Goal: Task Accomplishment & Management: Use online tool/utility

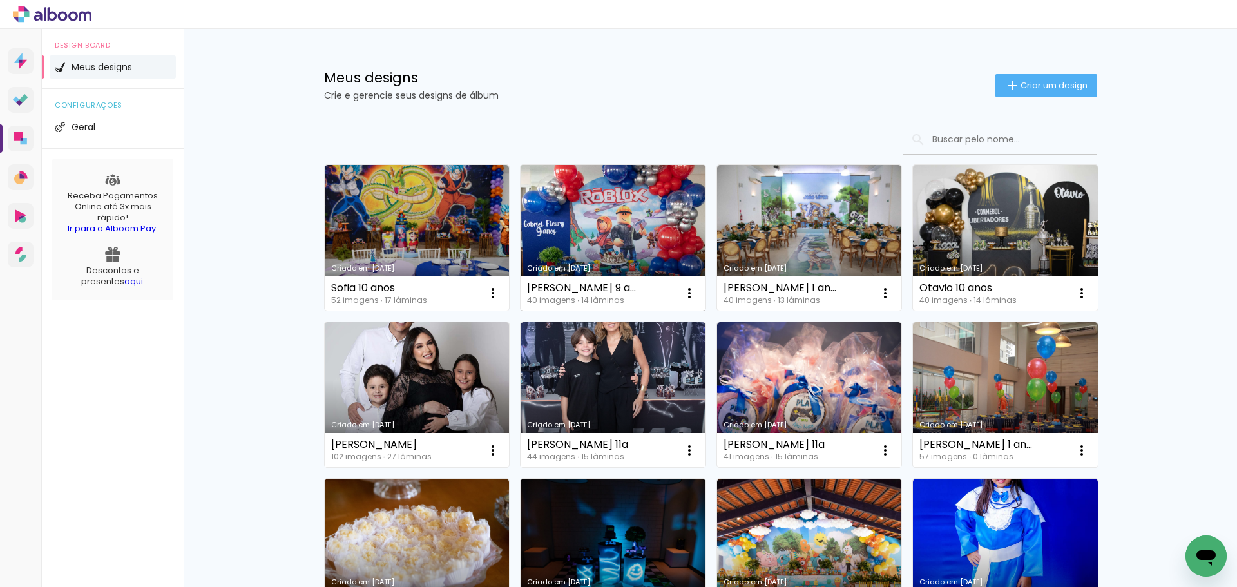
click at [610, 209] on link "Criado em [DATE]" at bounding box center [612, 238] width 185 height 146
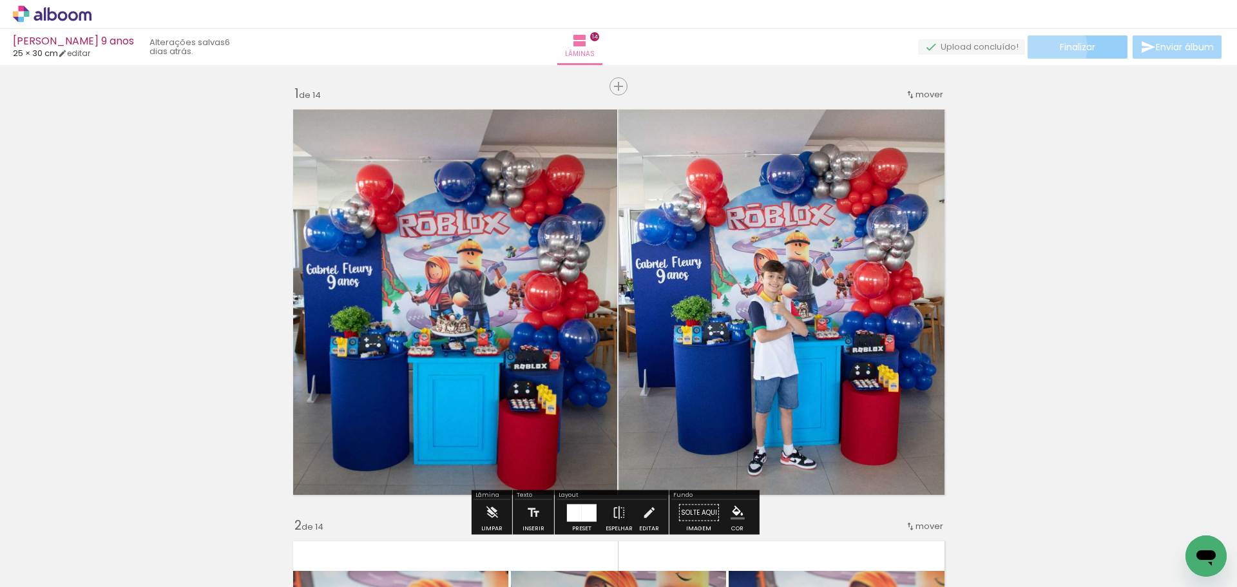
click at [1050, 47] on paper-button "Finalizar" at bounding box center [1077, 46] width 100 height 23
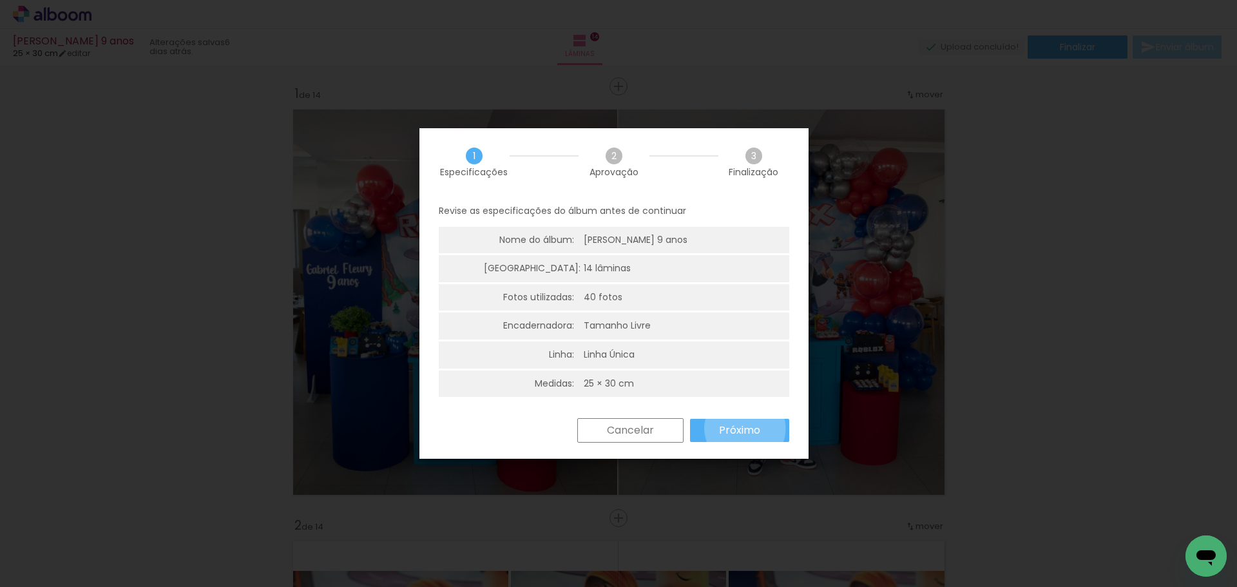
click at [0, 0] on slot "Próximo" at bounding box center [0, 0] width 0 height 0
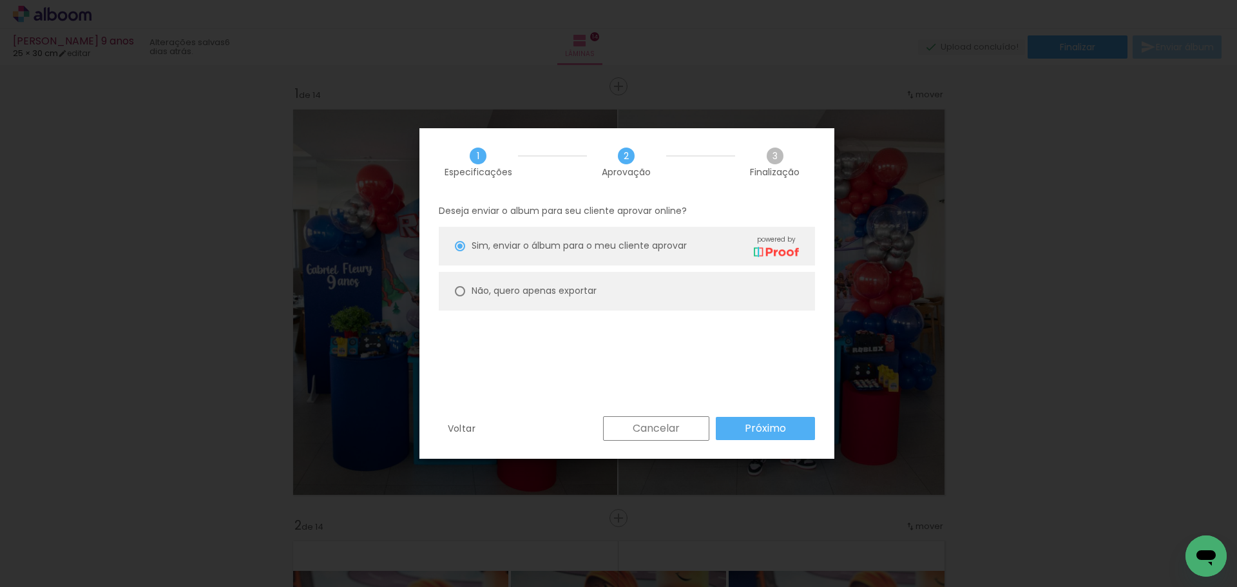
click at [522, 282] on paper-radio-button "Não, quero apenas exportar" at bounding box center [627, 291] width 376 height 39
type paper-radio-button "on"
click at [0, 0] on slot "Próximo" at bounding box center [0, 0] width 0 height 0
type input "Alta, 300 DPI"
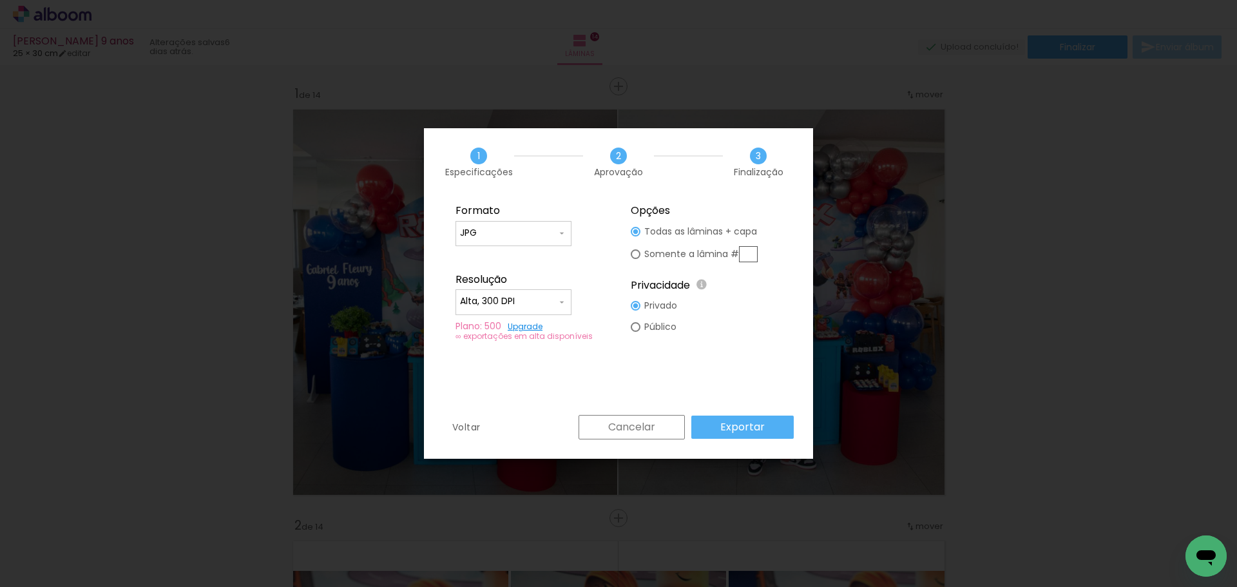
click at [0, 0] on slot "Exportar" at bounding box center [0, 0] width 0 height 0
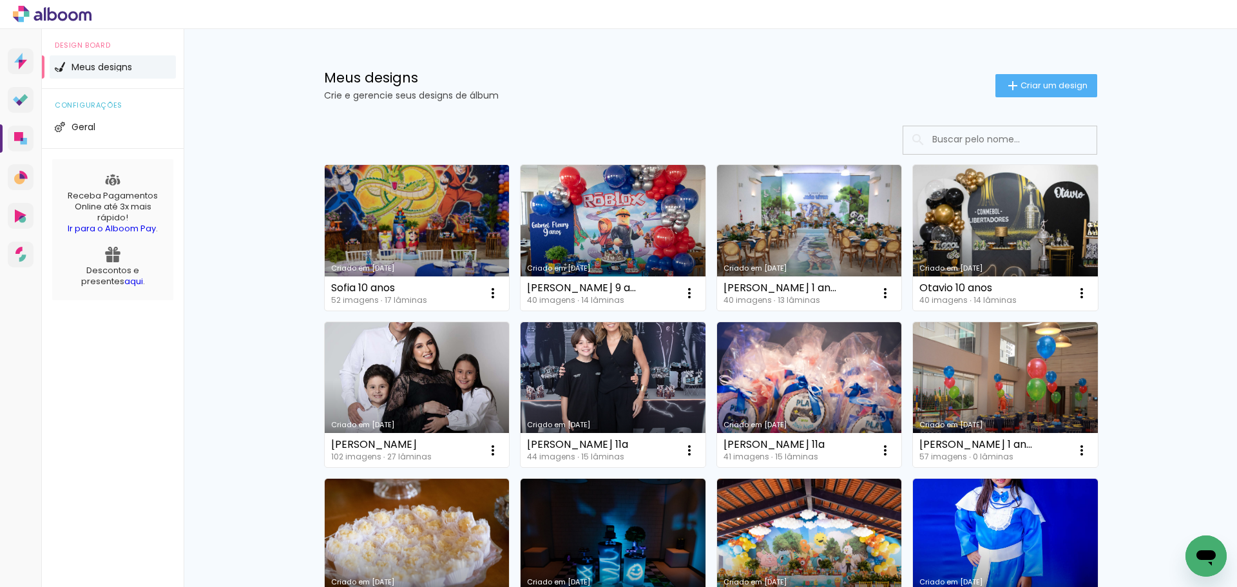
click at [462, 240] on link "Criado em [DATE]" at bounding box center [417, 238] width 185 height 146
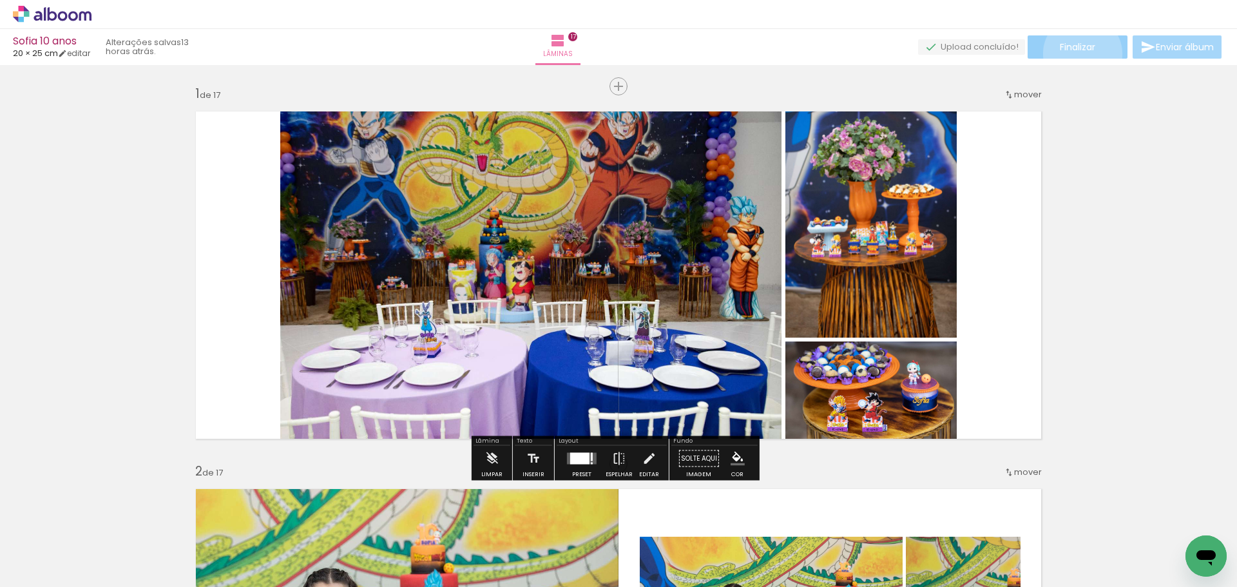
click at [1077, 53] on paper-button "Finalizar" at bounding box center [1077, 46] width 100 height 23
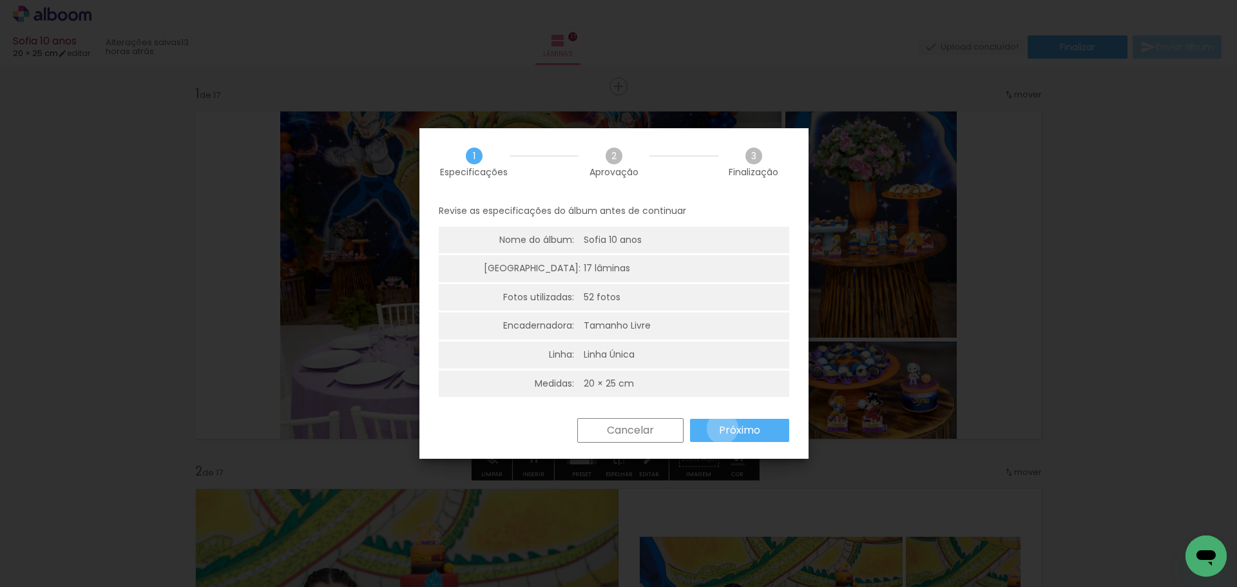
click at [0, 0] on slot "Próximo" at bounding box center [0, 0] width 0 height 0
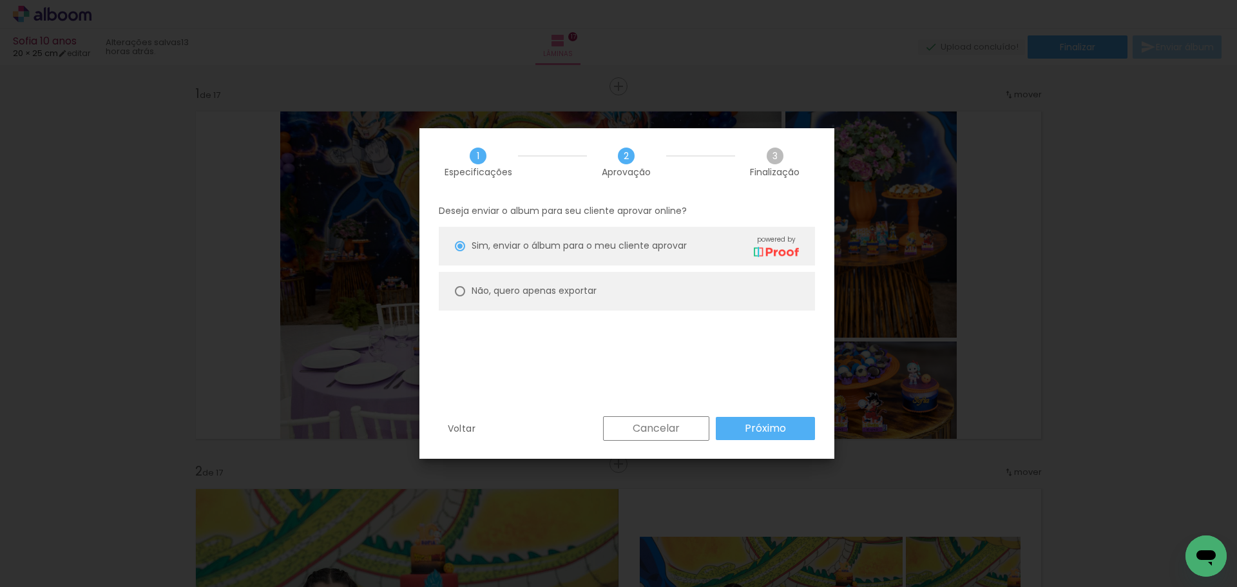
click at [0, 0] on slot "Não, quero apenas exportar" at bounding box center [0, 0] width 0 height 0
type paper-radio-button "on"
click at [774, 438] on paper-button "Próximo" at bounding box center [765, 428] width 99 height 23
type input "Alta, 300 DPI"
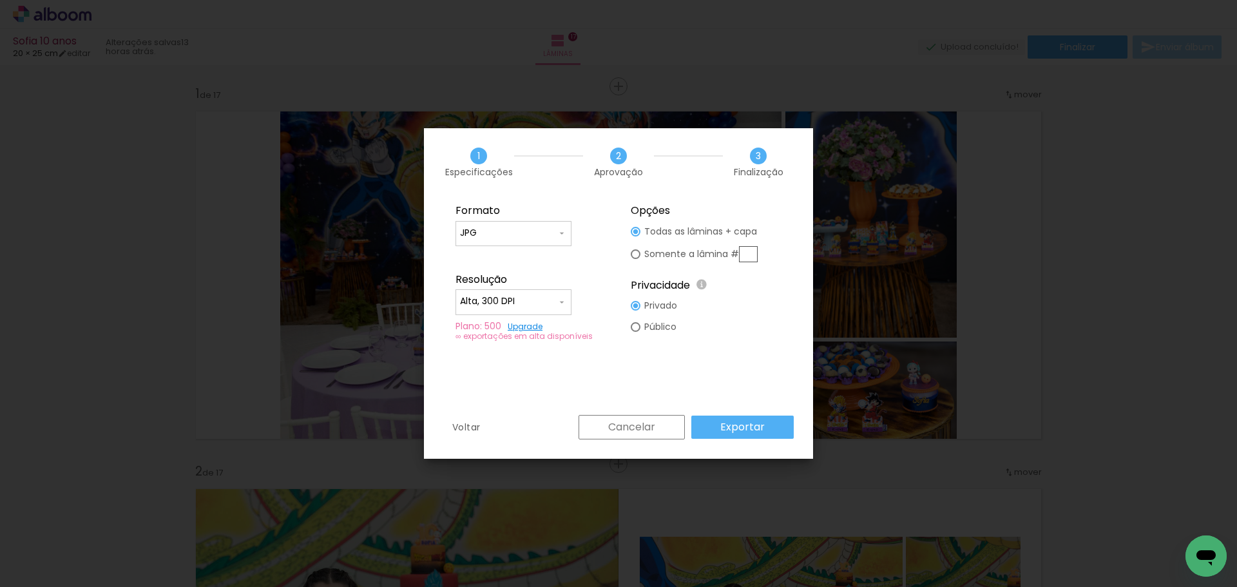
click at [774, 434] on paper-button "Exportar" at bounding box center [742, 426] width 102 height 23
